Goal: Task Accomplishment & Management: Use online tool/utility

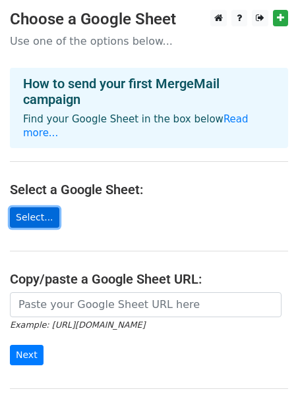
click at [30, 207] on link "Select..." at bounding box center [34, 217] width 49 height 20
click at [35, 207] on link "Select..." at bounding box center [34, 217] width 49 height 20
click at [41, 207] on link "Select..." at bounding box center [34, 217] width 49 height 20
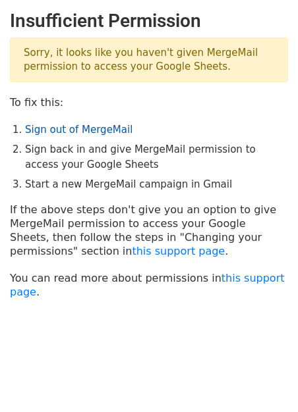
click at [79, 132] on link "Sign out of MergeMail" at bounding box center [78, 130] width 107 height 12
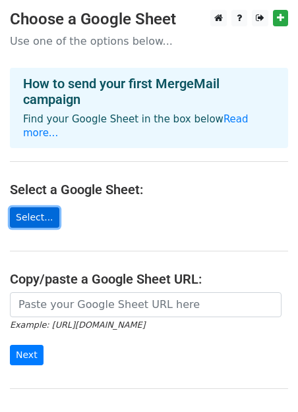
click at [41, 212] on link "Select..." at bounding box center [34, 217] width 49 height 20
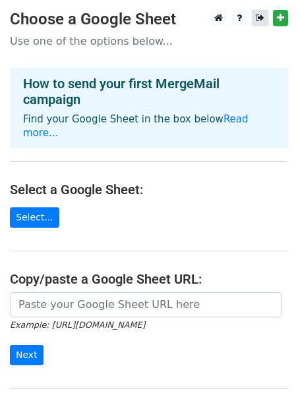
click at [261, 22] on icon at bounding box center [259, 17] width 9 height 9
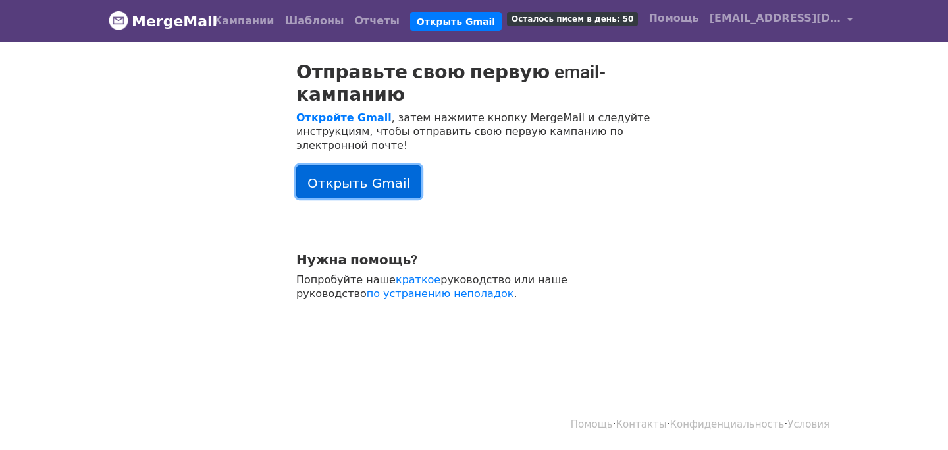
click at [342, 180] on font "Открыть Gmail" at bounding box center [358, 182] width 103 height 16
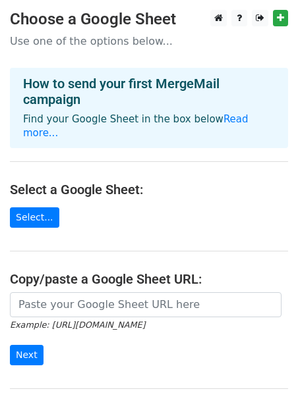
click at [32, 216] on main "Choose a Google Sheet Use one of the options below... How to send your first Me…" at bounding box center [149, 223] width 298 height 426
click at [32, 207] on link "Select..." at bounding box center [34, 217] width 49 height 20
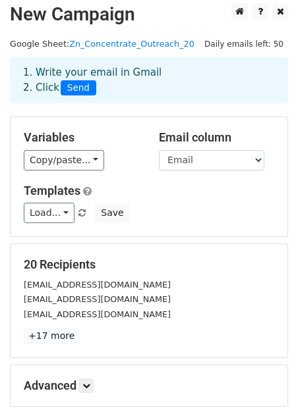
scroll to position [5, 0]
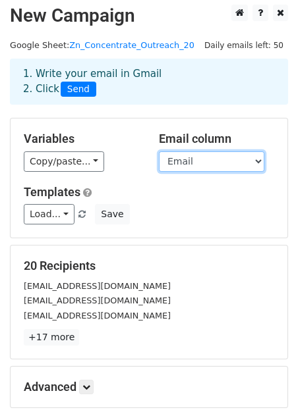
click at [174, 159] on select "Name Company Email Type Status" at bounding box center [211, 161] width 105 height 20
click at [159, 151] on select "Name Company Email Type Status" at bounding box center [211, 161] width 105 height 20
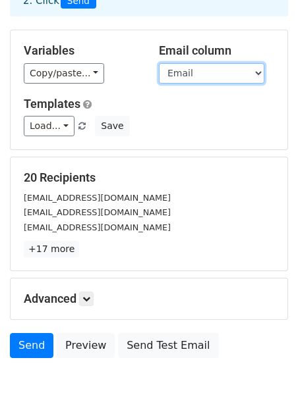
scroll to position [96, 0]
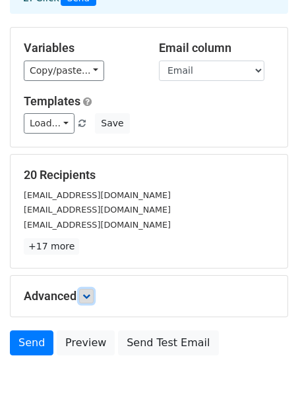
click at [90, 292] on icon at bounding box center [86, 296] width 8 height 8
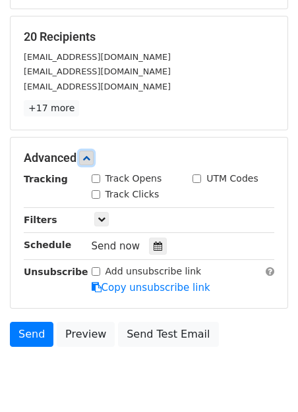
scroll to position [238, 0]
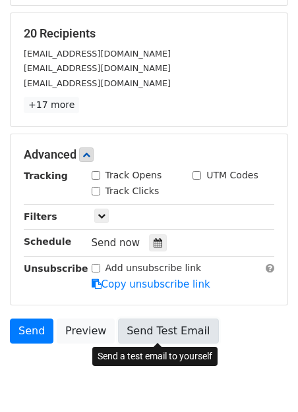
click at [144, 333] on link "Send Test Email" at bounding box center [168, 331] width 100 height 25
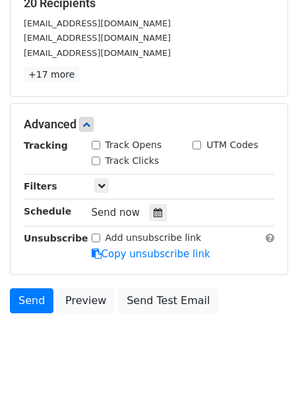
scroll to position [266, 0]
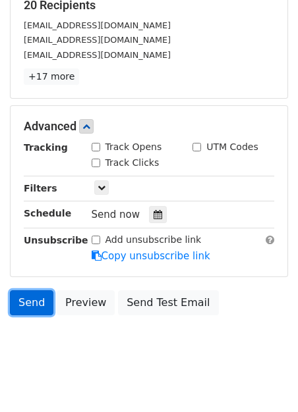
click at [28, 304] on link "Send" at bounding box center [31, 302] width 43 height 25
